Goal: Information Seeking & Learning: Understand process/instructions

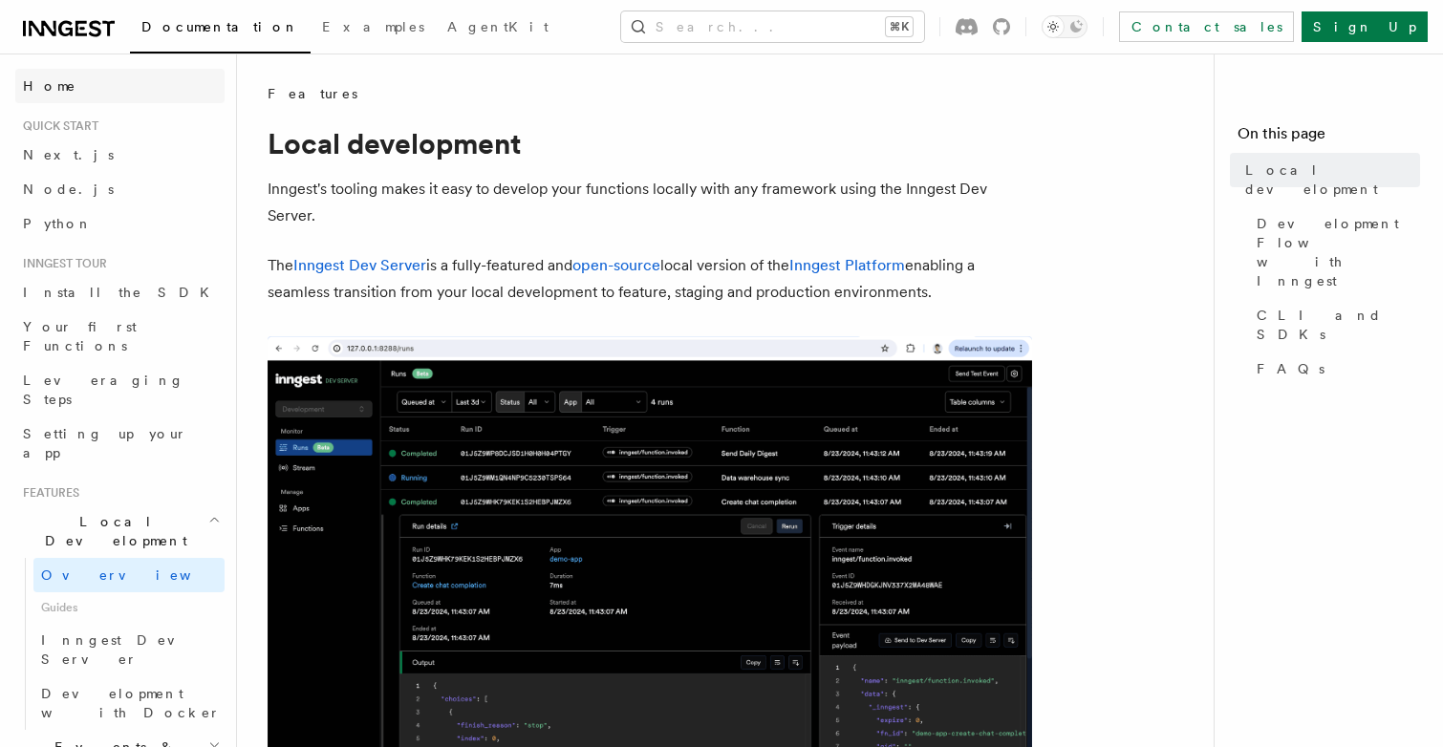
click at [61, 84] on link "Home" at bounding box center [119, 86] width 209 height 34
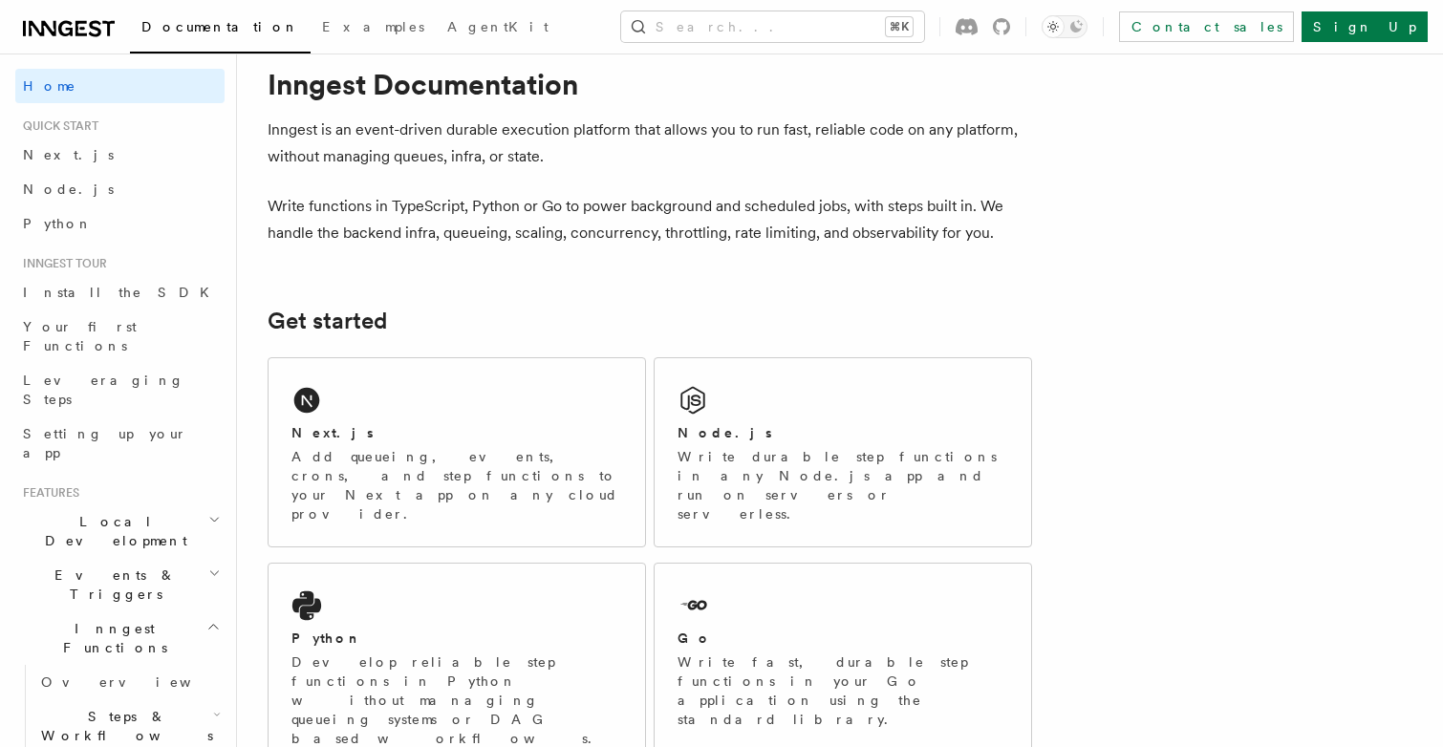
scroll to position [284, 0]
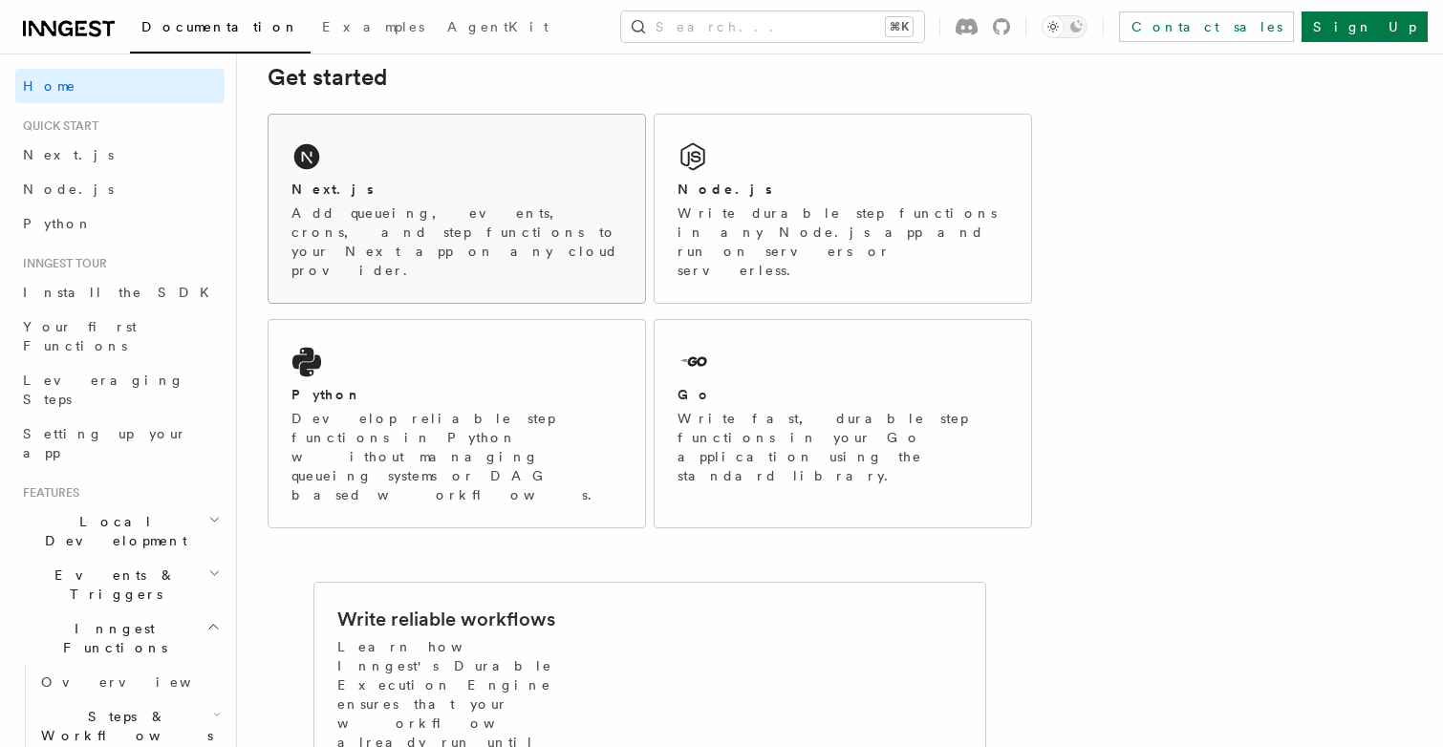
click at [536, 202] on div "Next.js Add queueing, events, crons, and step functions to your Next app on any…" at bounding box center [456, 230] width 331 height 100
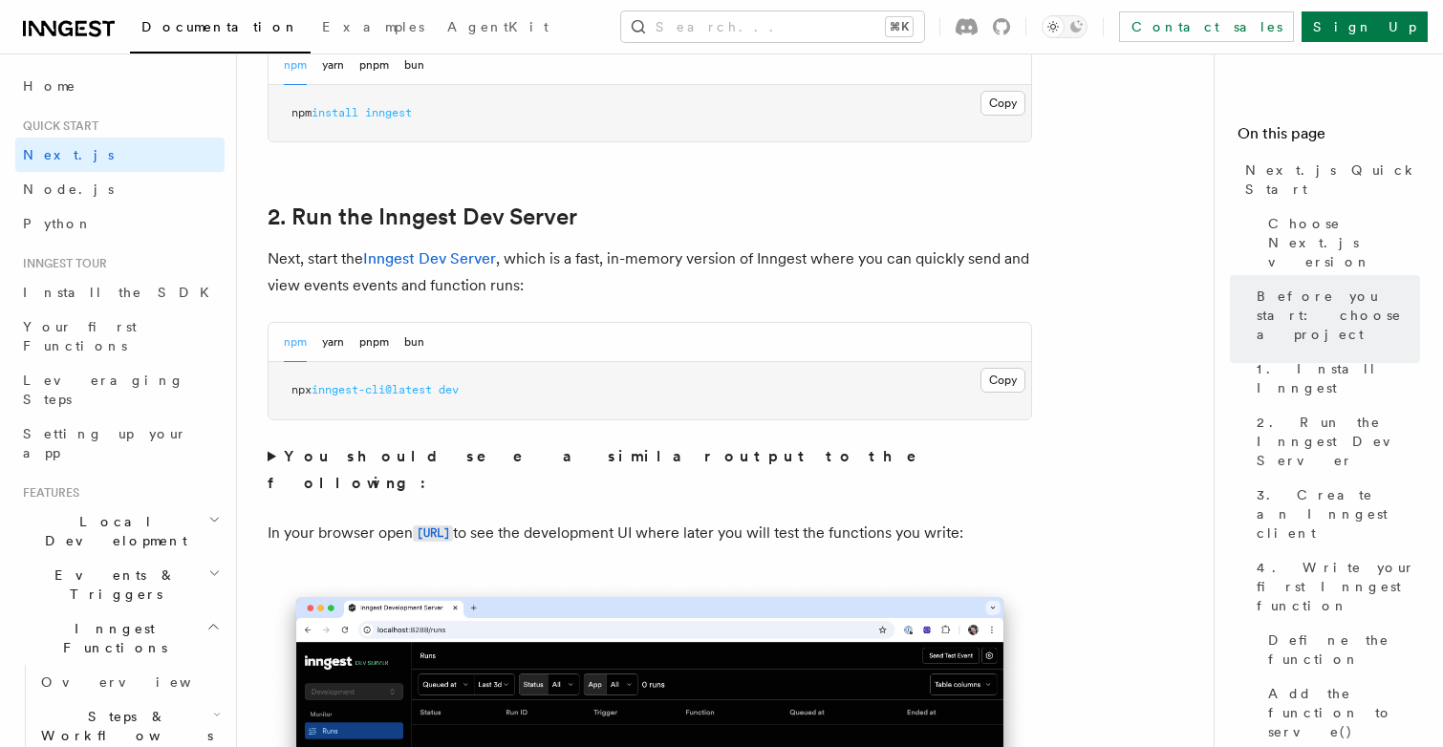
scroll to position [1217, 0]
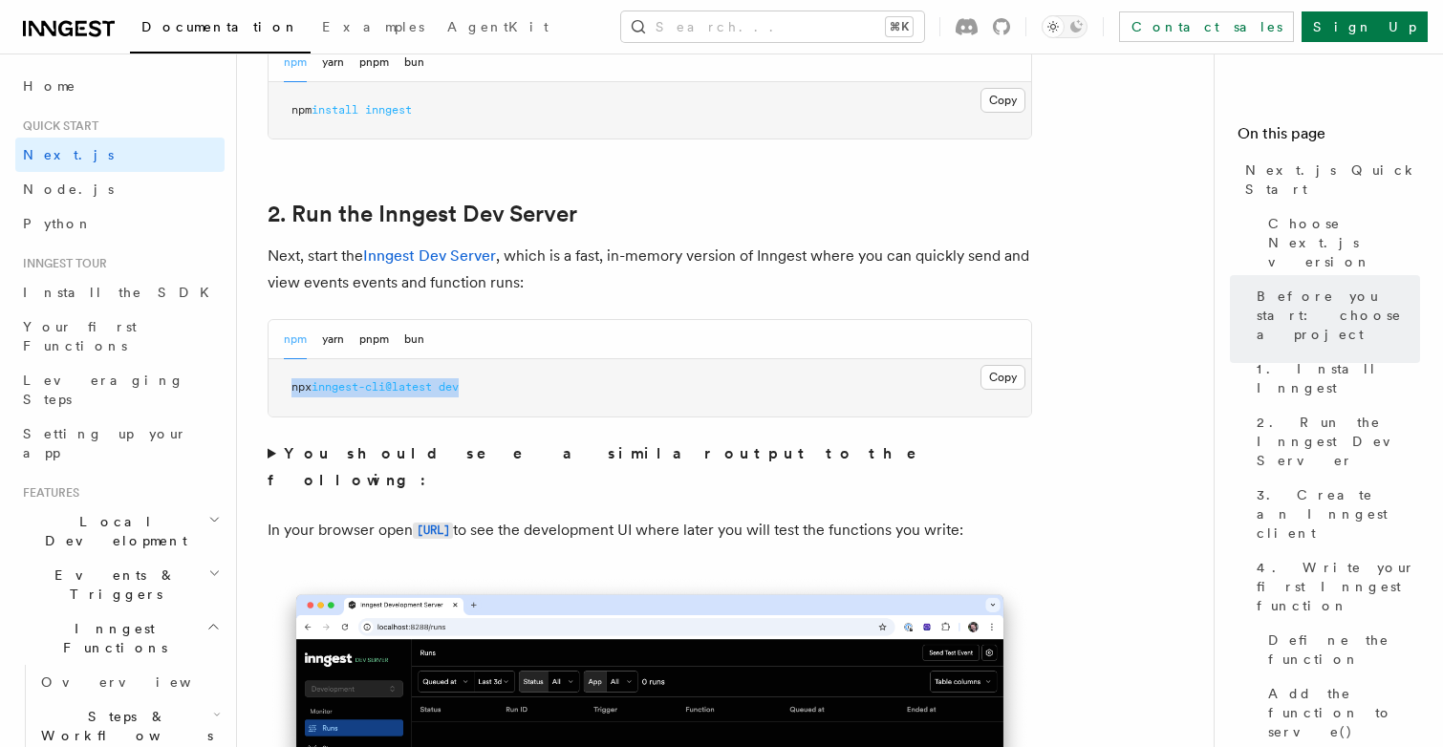
drag, startPoint x: 486, startPoint y: 386, endPoint x: 283, endPoint y: 386, distance: 203.5
click at [283, 386] on pre "npx inngest-cli@latest dev" at bounding box center [649, 387] width 762 height 57
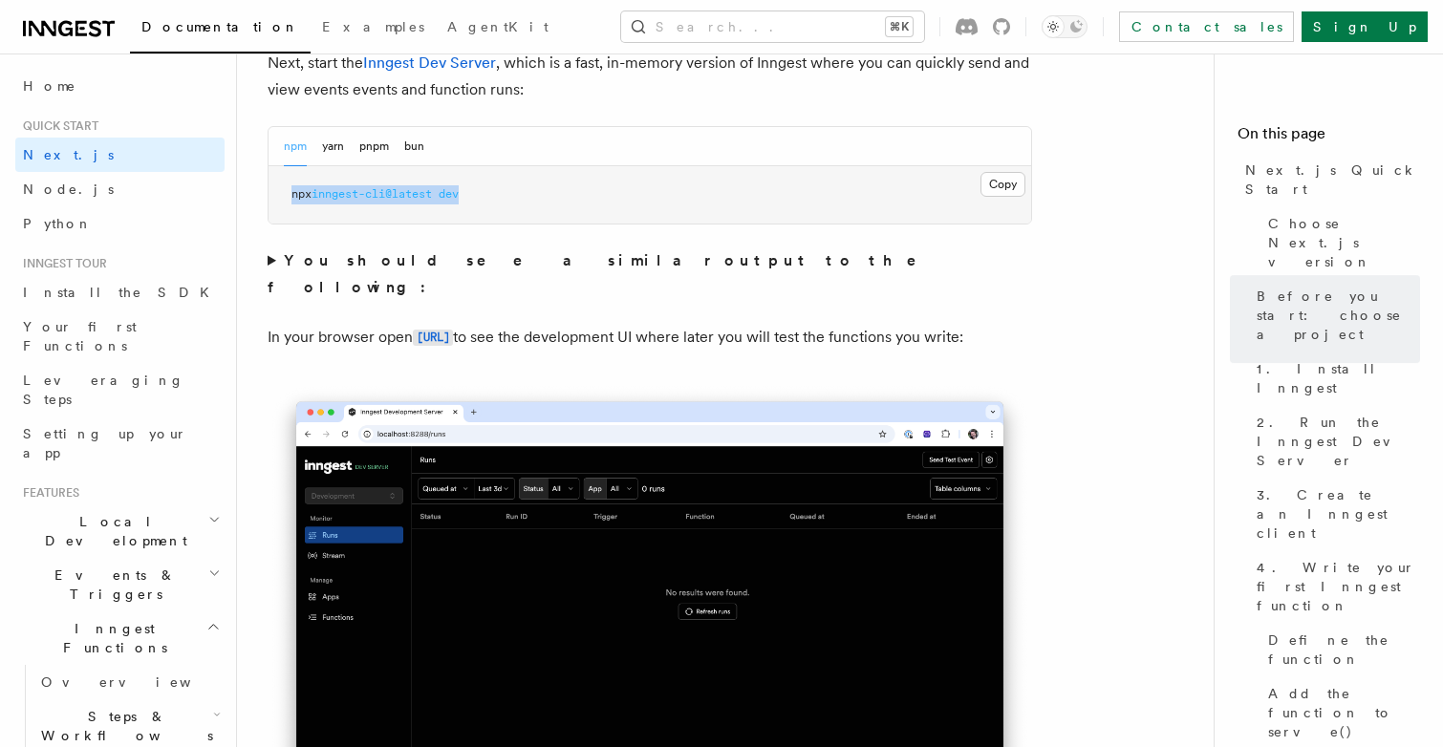
scroll to position [1475, 0]
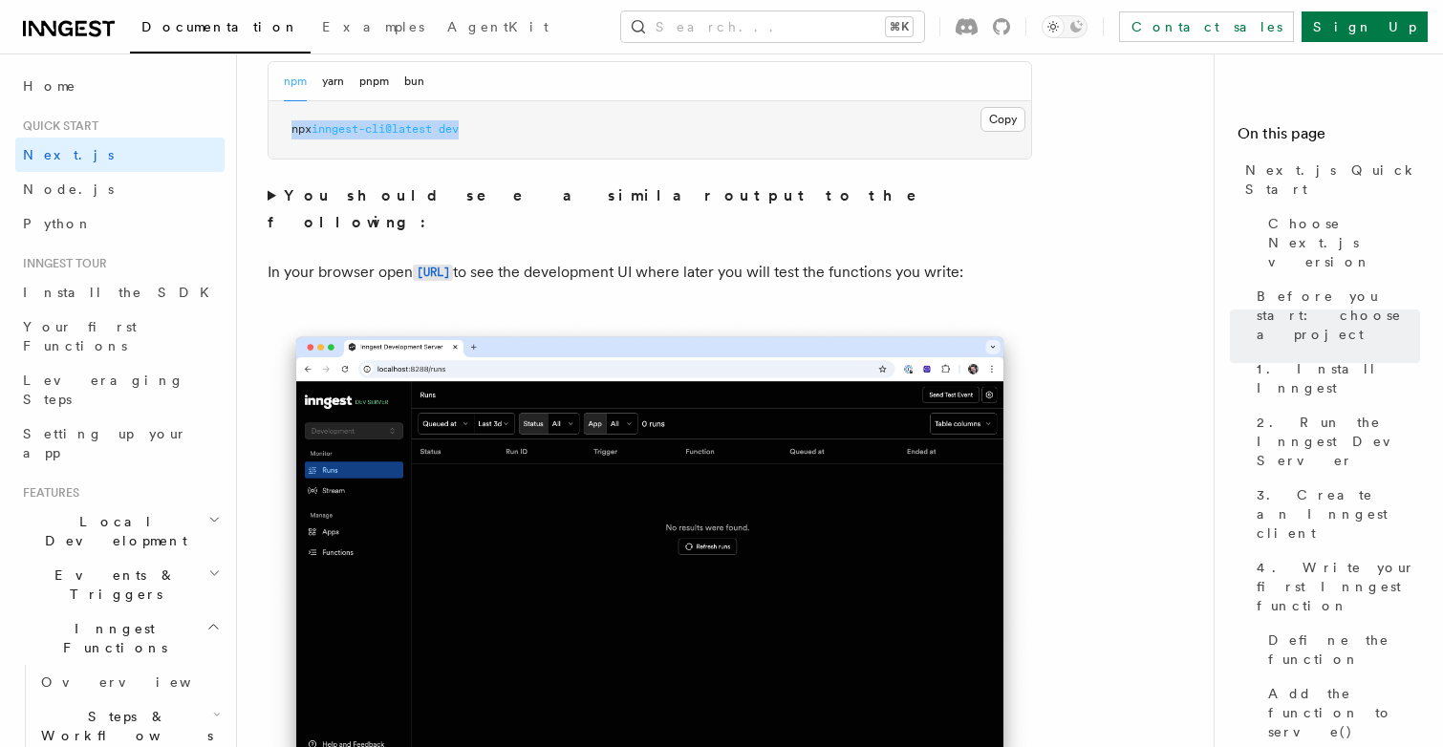
copy span "npx inngest-cli@latest dev"
drag, startPoint x: 573, startPoint y: 243, endPoint x: 420, endPoint y: 246, distance: 152.9
click at [420, 259] on p "In your browser open [URL] to see the development UI where later you will test …" at bounding box center [649, 273] width 764 height 28
copy p "[URL]"
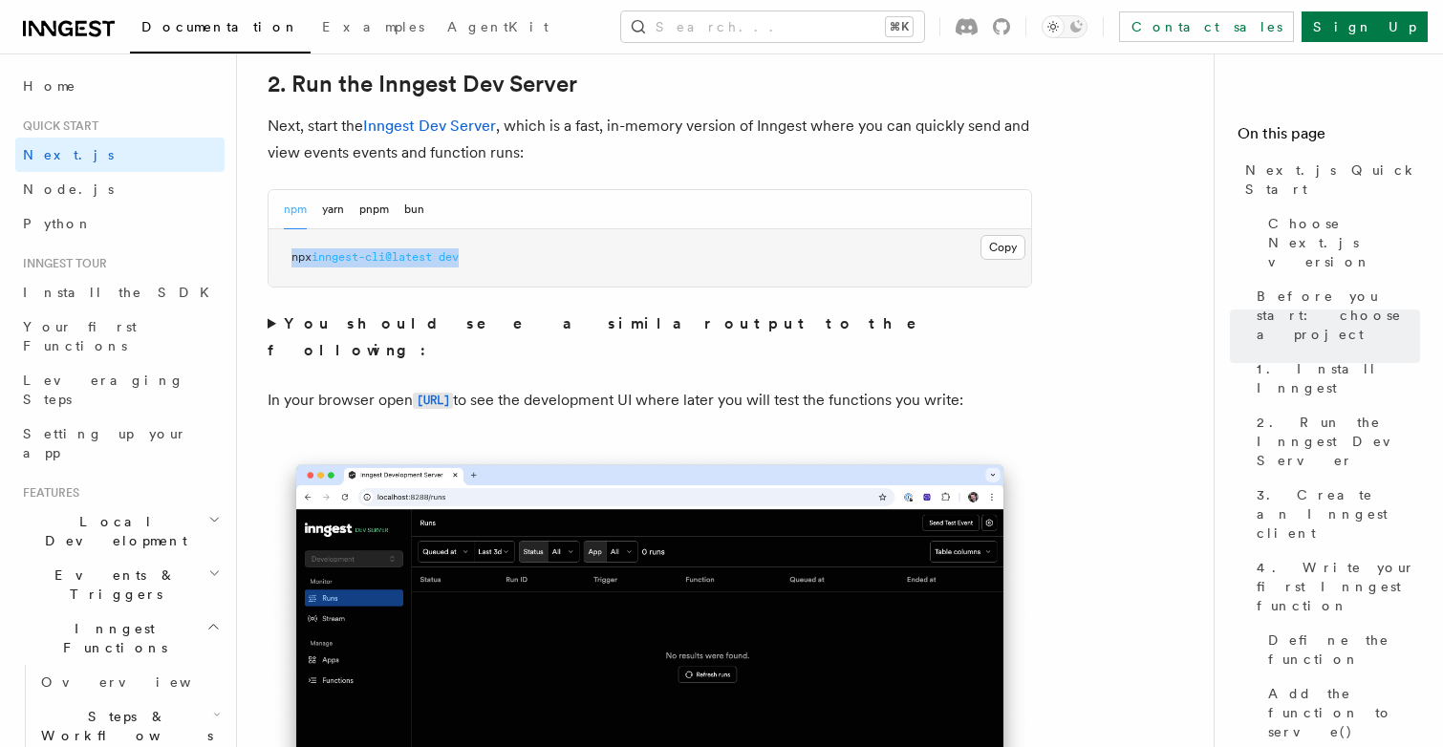
scroll to position [1347, 0]
click at [1010, 246] on button "Copy Copied" at bounding box center [1002, 247] width 45 height 25
click at [369, 212] on button "pnpm" at bounding box center [374, 209] width 30 height 39
click at [302, 217] on button "npm" at bounding box center [295, 209] width 23 height 39
click at [351, 208] on div "npm yarn pnpm bun" at bounding box center [354, 209] width 140 height 39
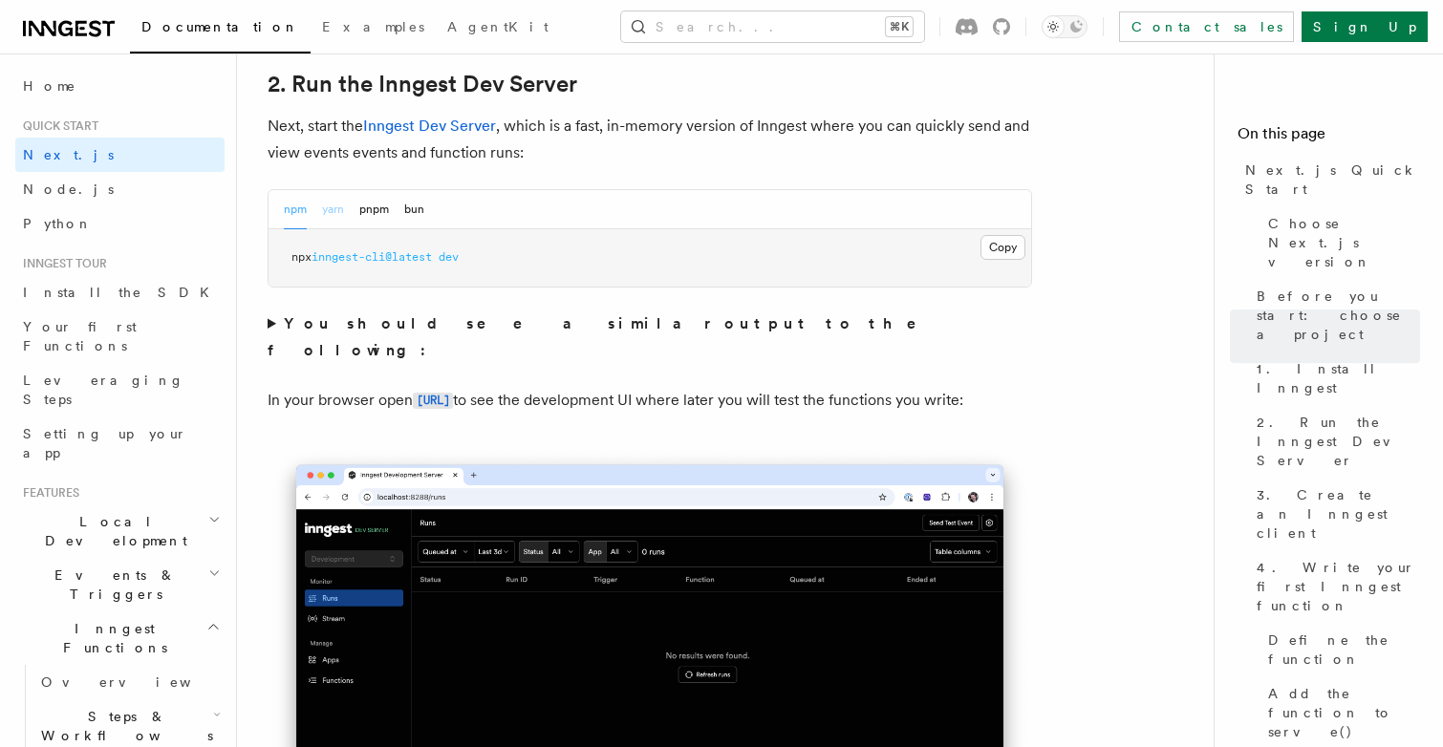
click at [331, 208] on button "yarn" at bounding box center [333, 209] width 22 height 39
click at [294, 214] on button "npm" at bounding box center [295, 209] width 23 height 39
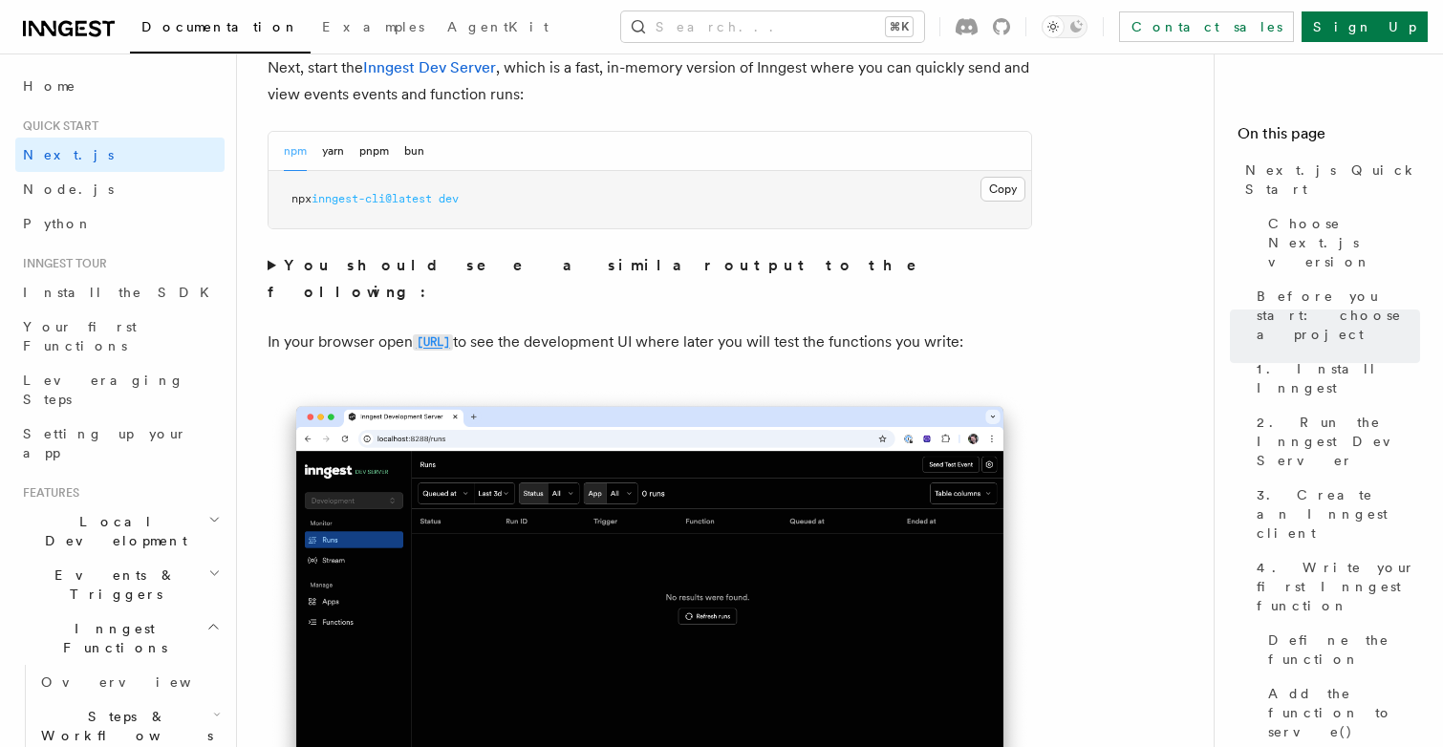
scroll to position [1414, 0]
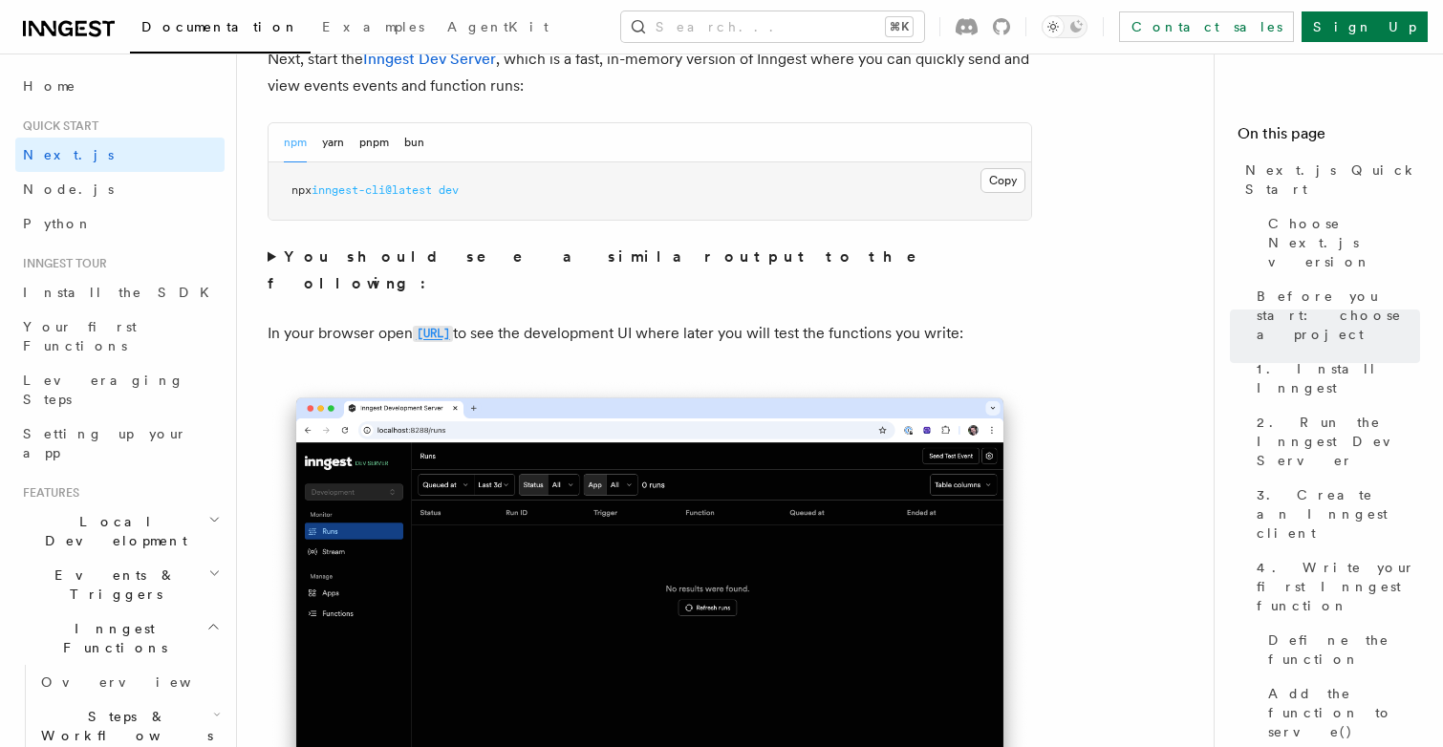
drag, startPoint x: 573, startPoint y: 307, endPoint x: 417, endPoint y: 311, distance: 155.8
click at [417, 320] on p "In your browser open [URL] to see the development UI where later you will test …" at bounding box center [649, 334] width 764 height 28
copy p "[URL]"
click at [370, 146] on button "pnpm" at bounding box center [374, 142] width 30 height 39
click at [296, 144] on button "npm" at bounding box center [295, 142] width 23 height 39
